Goal: Information Seeking & Learning: Learn about a topic

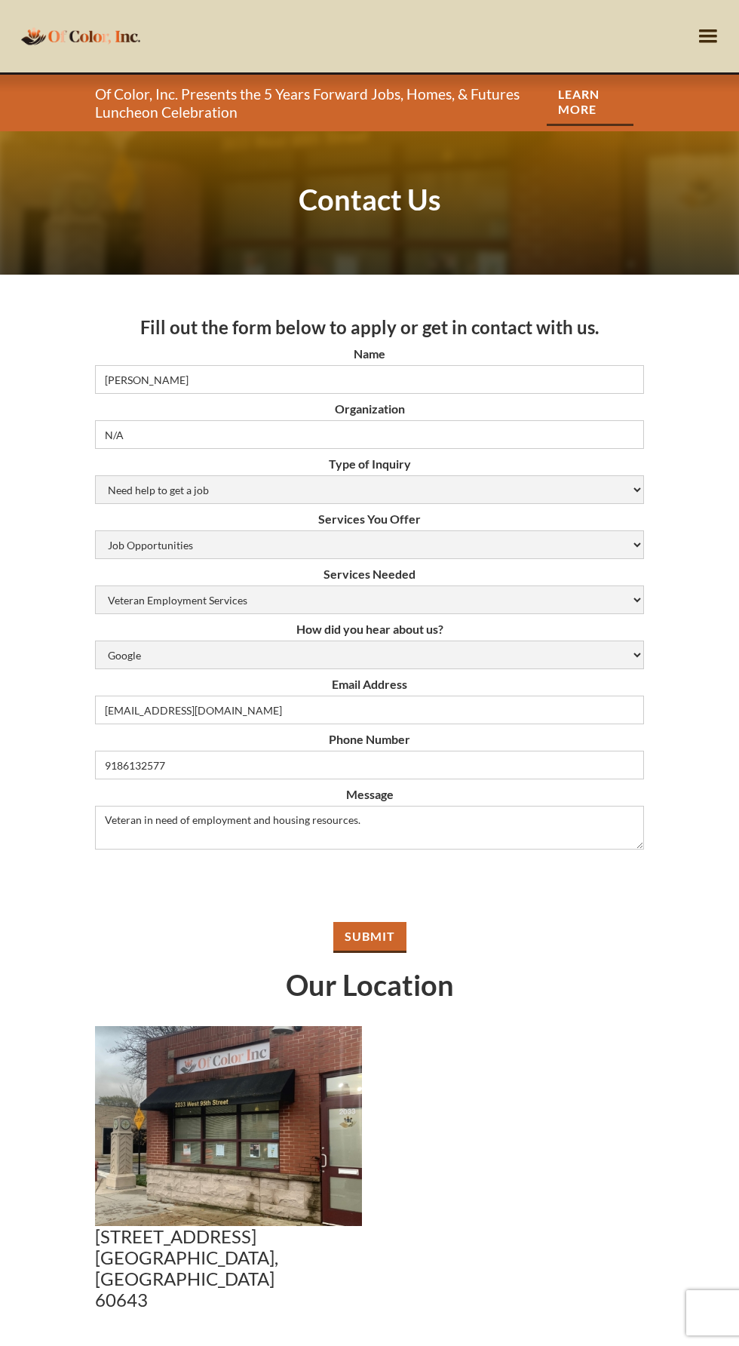
select select "job-opportunities"
select select "Veteran-employment-services"
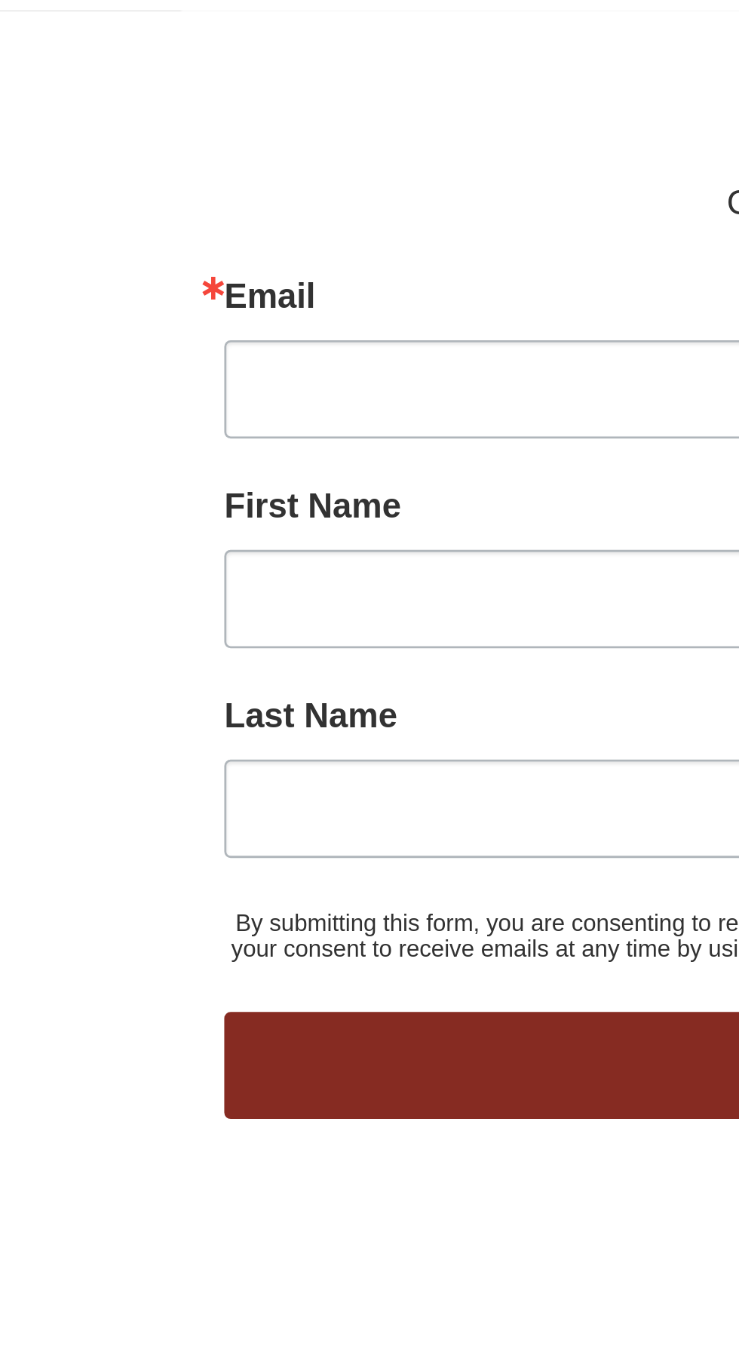
click at [219, 1200] on div "Last Name" at bounding box center [370, 1216] width 578 height 56
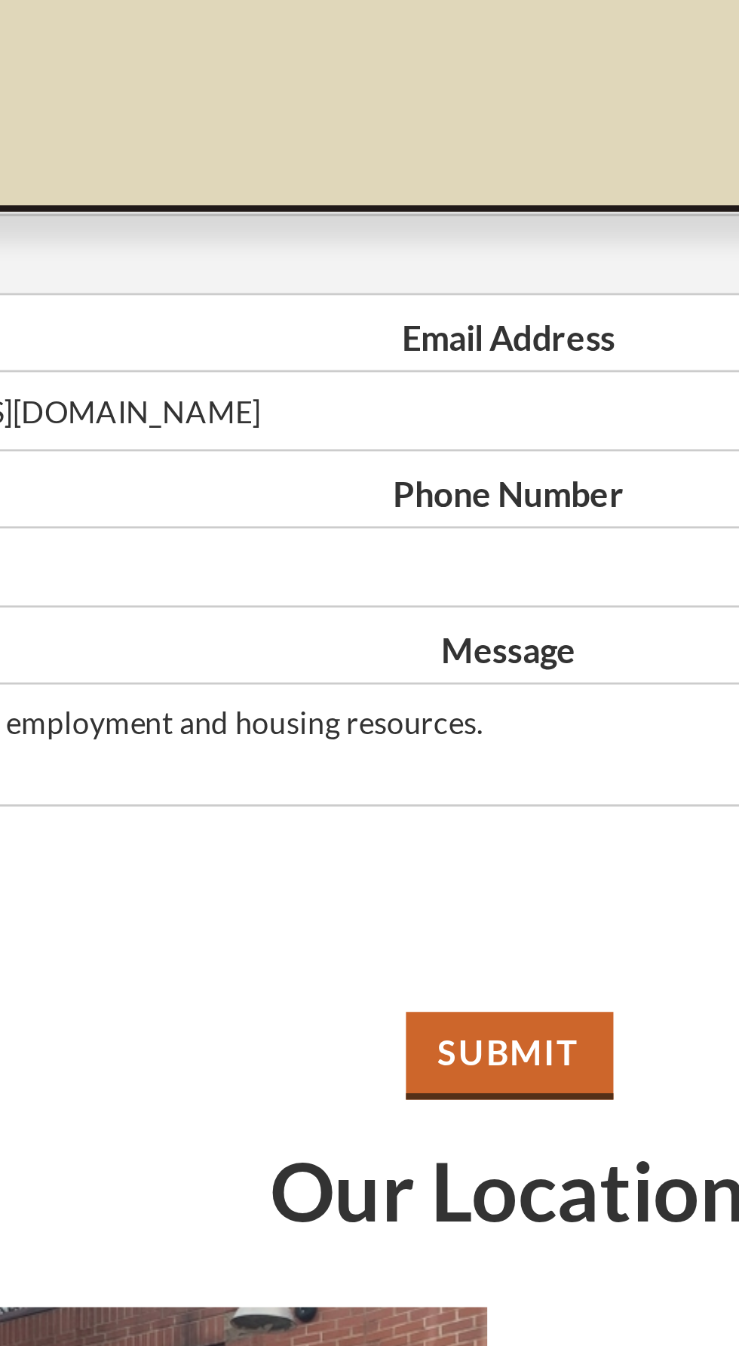
scroll to position [562, 0]
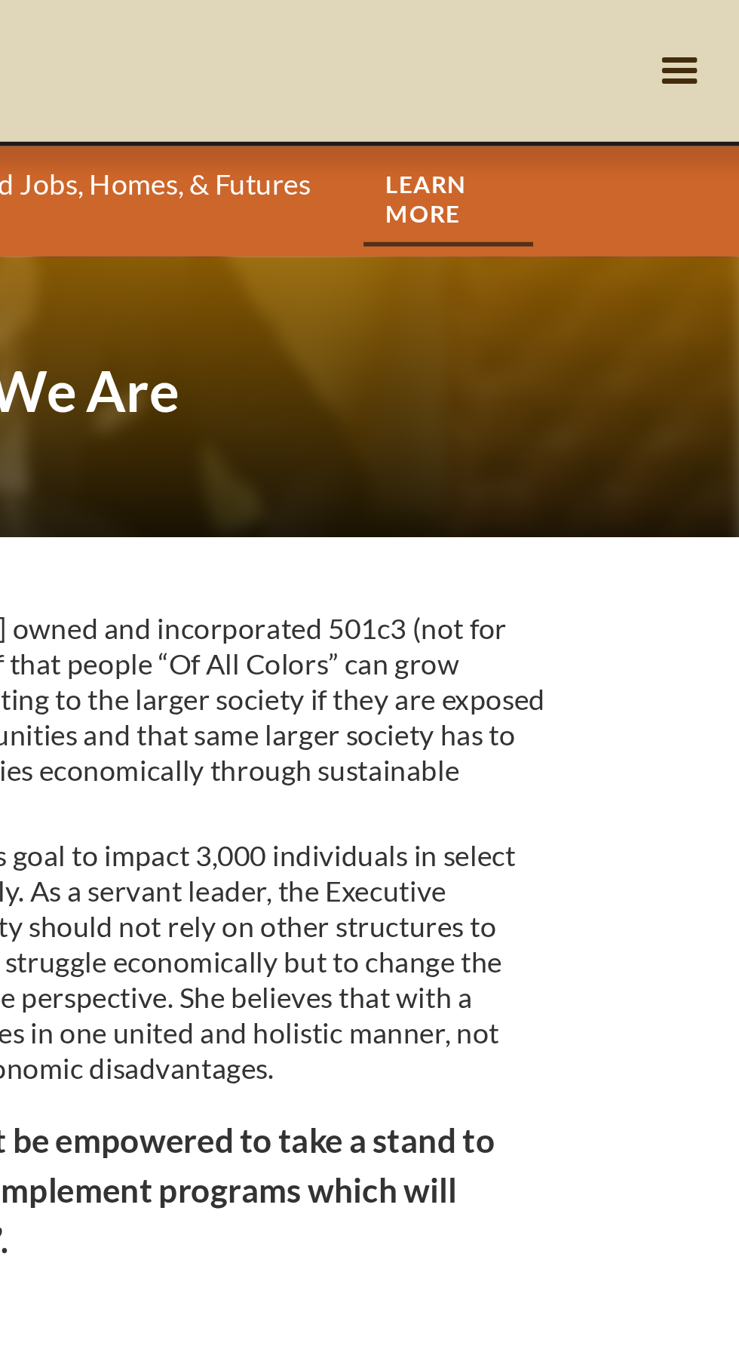
click at [714, 35] on div "menu" at bounding box center [708, 36] width 29 height 29
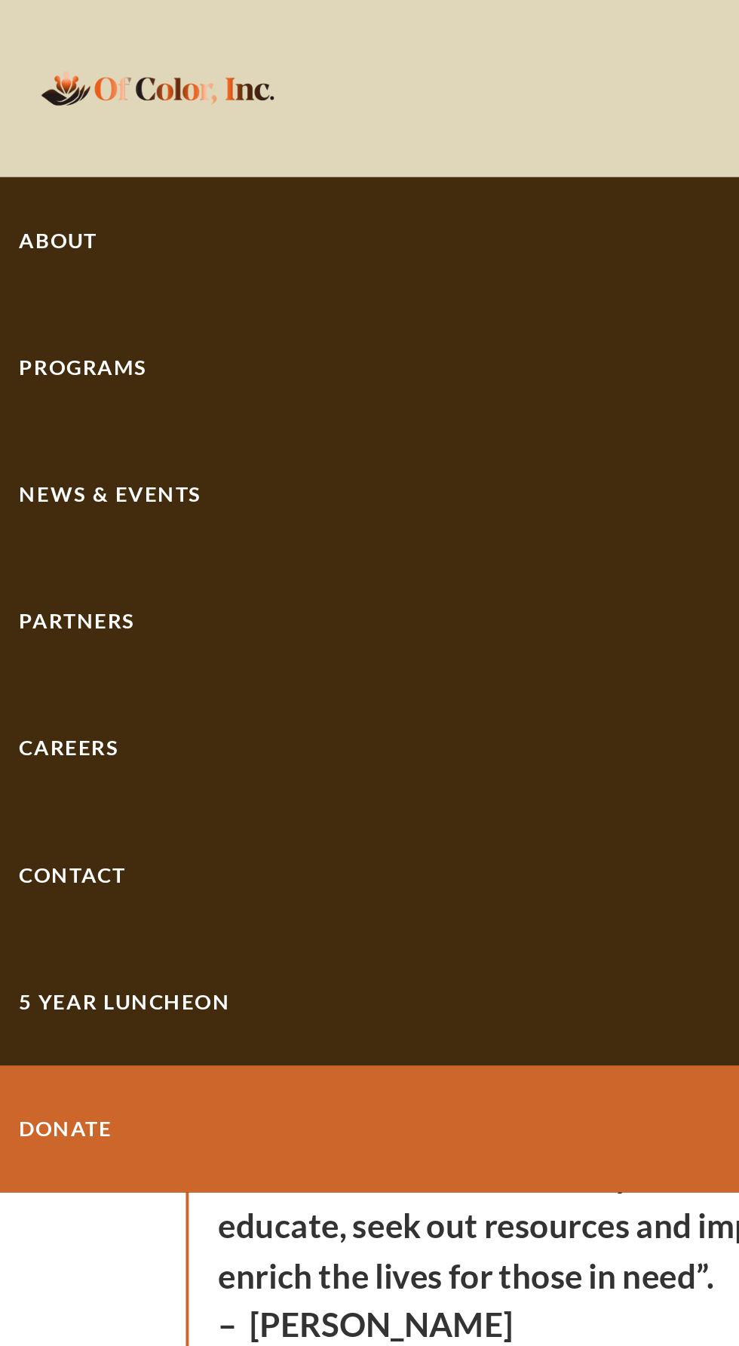
click at [63, 203] on div "Programs" at bounding box center [369, 187] width 739 height 65
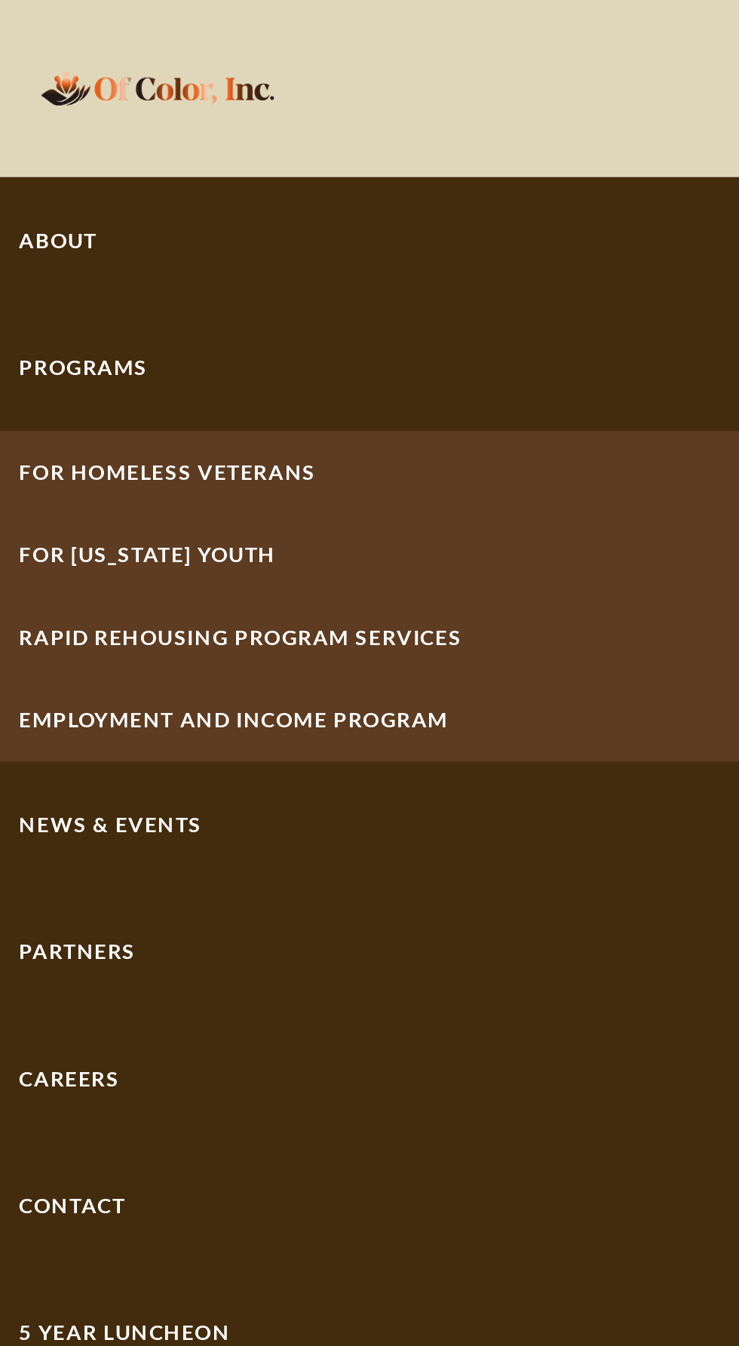
click at [124, 253] on link "For Homeless Veterans" at bounding box center [369, 241] width 739 height 42
click at [143, 388] on link "Employment And Income Program" at bounding box center [369, 368] width 739 height 42
click at [134, 260] on link "For Homeless Veterans" at bounding box center [369, 241] width 739 height 42
